Goal: Task Accomplishment & Management: Complete application form

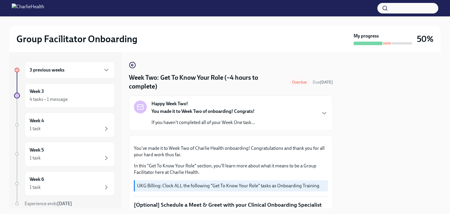
click at [273, 83] on h4 "Week Two: Get To Know Your Role (~4 hours to complete)" at bounding box center [207, 82] width 157 height 18
click at [133, 65] on icon "button" at bounding box center [132, 65] width 2 height 0
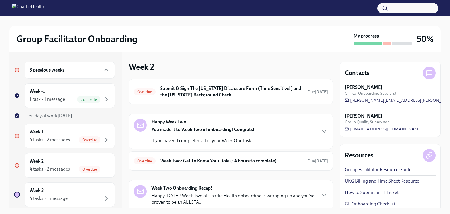
click at [69, 72] on div "3 previous weeks" at bounding box center [70, 69] width 80 height 7
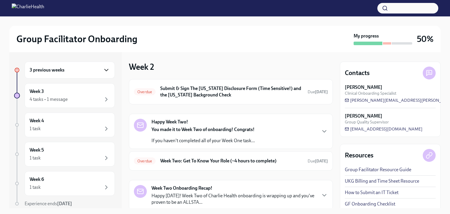
click at [103, 71] on icon "button" at bounding box center [106, 69] width 7 height 7
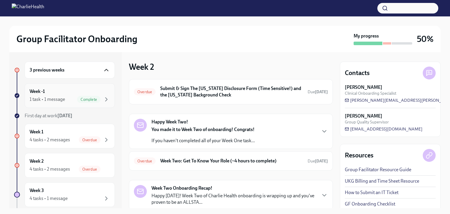
click at [67, 87] on div "Week -1 1 task • 1 message Complete" at bounding box center [70, 95] width 90 height 25
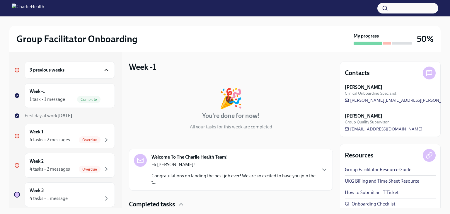
scroll to position [43, 0]
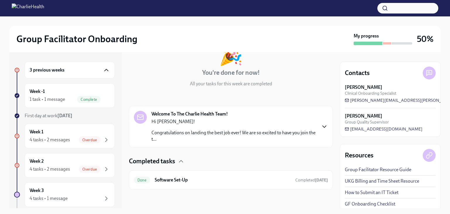
click at [322, 127] on icon "button" at bounding box center [324, 126] width 7 height 7
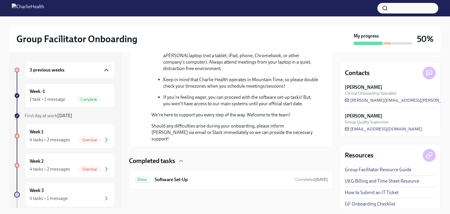
scroll to position [345, 0]
click at [76, 122] on div "3 previous weeks Week -1 1 task • 1 message Complete First day at work [DATE] W…" at bounding box center [64, 195] width 101 height 268
click at [77, 125] on div "Week 1 4 tasks • 2 messages Overdue" at bounding box center [70, 136] width 90 height 25
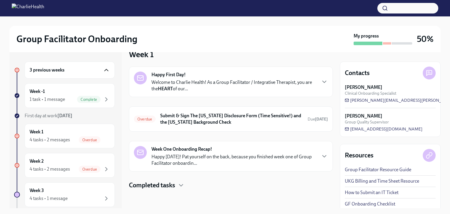
click at [314, 83] on div "Happy First Day! Welcome to Charlie Health! As a Group Facilitator / Integrativ…" at bounding box center [231, 81] width 194 height 20
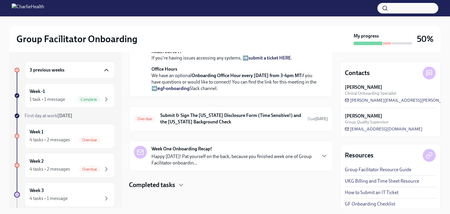
scroll to position [259, 0]
click at [321, 154] on icon "button" at bounding box center [324, 155] width 7 height 7
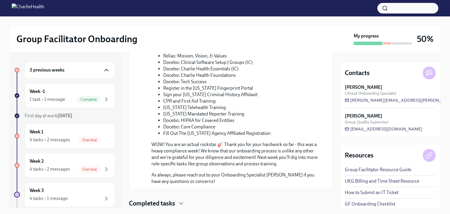
scroll to position [559, 0]
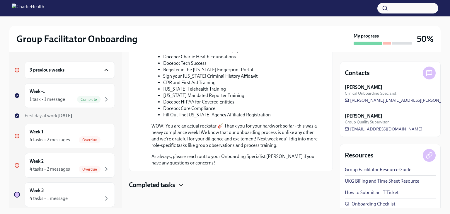
click at [179, 184] on icon "button" at bounding box center [180, 184] width 7 height 7
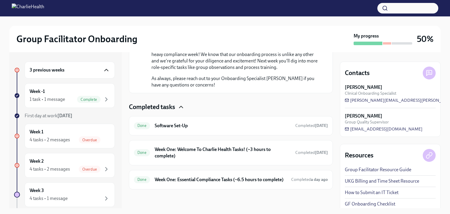
scroll to position [643, 0]
click at [93, 131] on div "Week 1 4 tasks • 2 messages Overdue" at bounding box center [70, 136] width 80 height 15
click at [97, 134] on div "Week 1 4 tasks • 2 messages Overdue" at bounding box center [70, 136] width 80 height 15
click at [101, 132] on div "Week 1 4 tasks • 2 messages Overdue" at bounding box center [70, 136] width 80 height 15
click at [89, 141] on span "Overdue" at bounding box center [90, 140] width 22 height 4
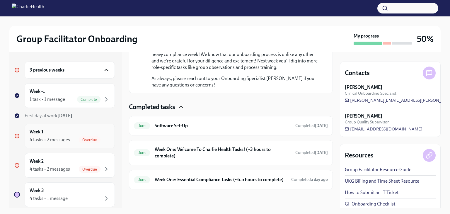
click at [59, 134] on div "Week 1 4 tasks • 2 messages Overdue" at bounding box center [70, 136] width 80 height 15
click at [18, 134] on icon at bounding box center [17, 135] width 3 height 3
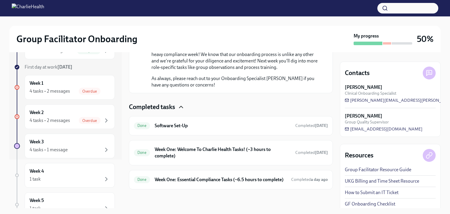
scroll to position [50, 0]
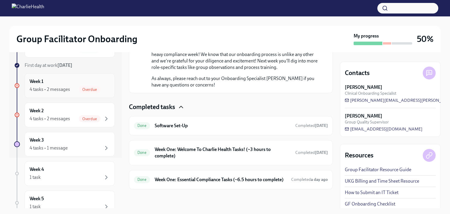
click at [81, 91] on div "Overdue" at bounding box center [90, 89] width 22 height 7
click at [90, 113] on div "Week 2 4 tasks • 2 messages Overdue" at bounding box center [70, 114] width 80 height 15
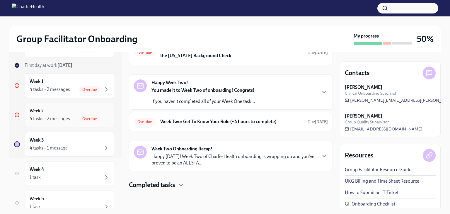
scroll to position [39, 0]
click at [248, 124] on h6 "Week Two: Get To Know Your Role (~4 hours to complete)" at bounding box center [231, 122] width 143 height 6
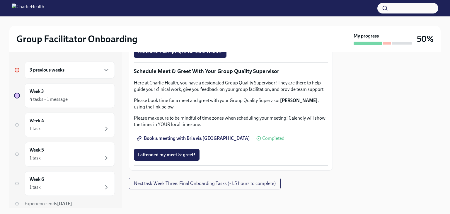
scroll to position [475, 0]
click at [190, 58] on button "I attended TWO group observation hours!" at bounding box center [180, 52] width 93 height 12
click at [256, 186] on button "Next task : Week Three: Final Onboarding Tasks (~1.5 hours to complete)" at bounding box center [205, 183] width 152 height 12
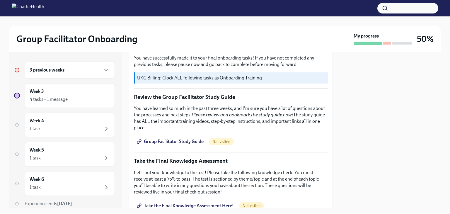
scroll to position [230, 0]
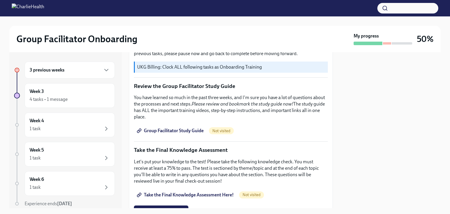
click at [170, 128] on span "Group Facilitator Study Guide" at bounding box center [171, 131] width 66 height 6
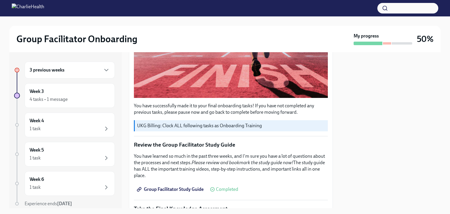
scroll to position [174, 0]
